Goal: Check status: Check status

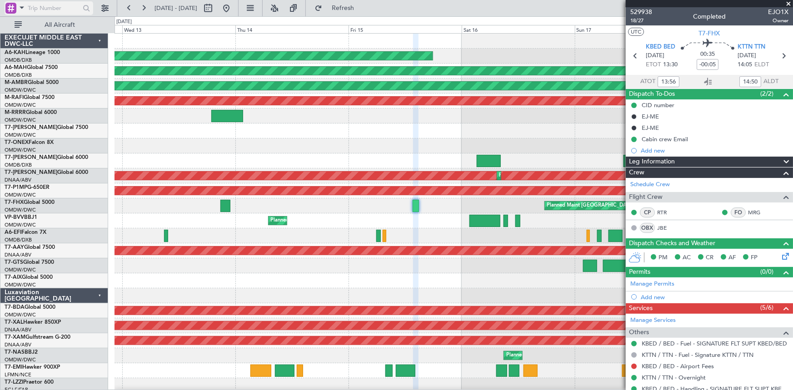
type input "[PERSON_NAME] ([PERSON_NAME])"
type input "7024"
type input "[PERSON_NAME] ([PERSON_NAME])"
type input "7024"
type input "[PERSON_NAME] ([PERSON_NAME])"
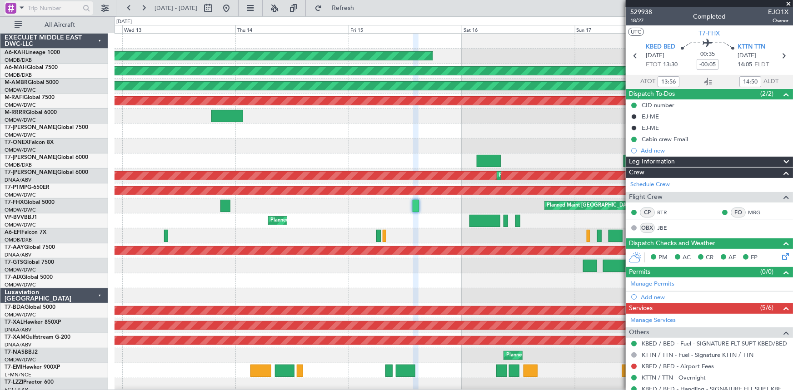
type input "7024"
type input "[PERSON_NAME] ([PERSON_NAME])"
type input "7024"
